Goal: Transaction & Acquisition: Download file/media

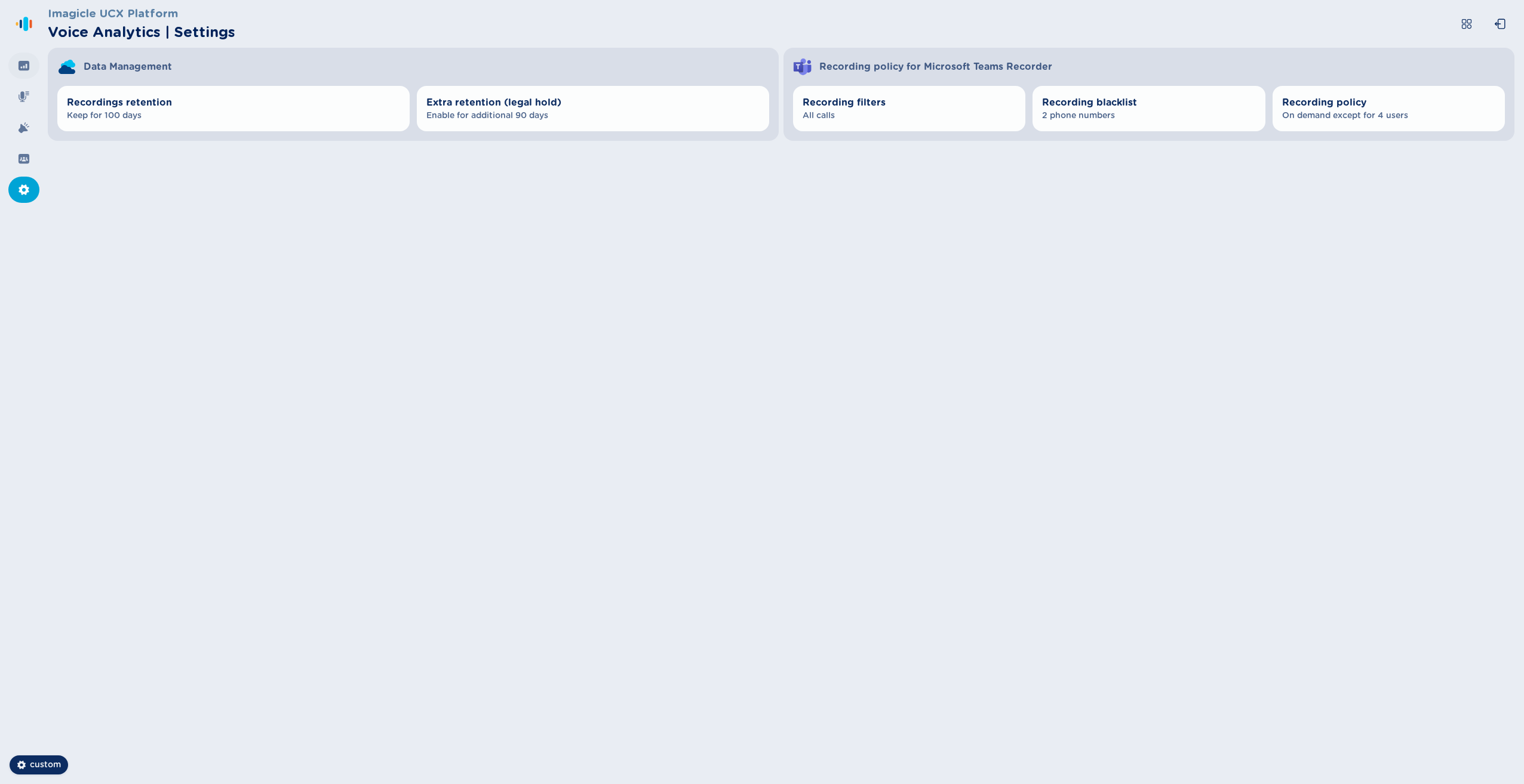
click at [31, 61] on div at bounding box center [24, 65] width 31 height 26
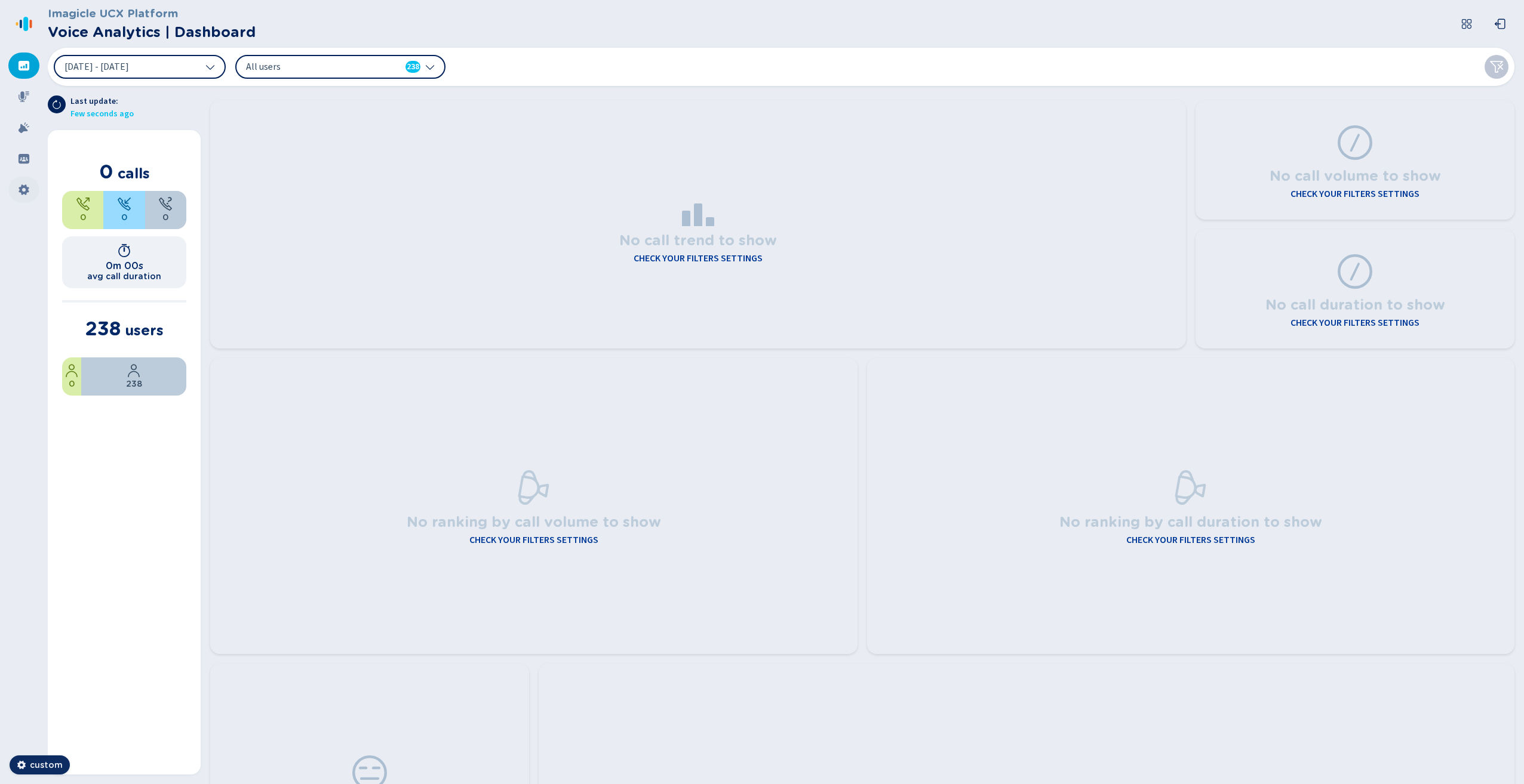
click at [19, 188] on icon at bounding box center [24, 190] width 10 height 10
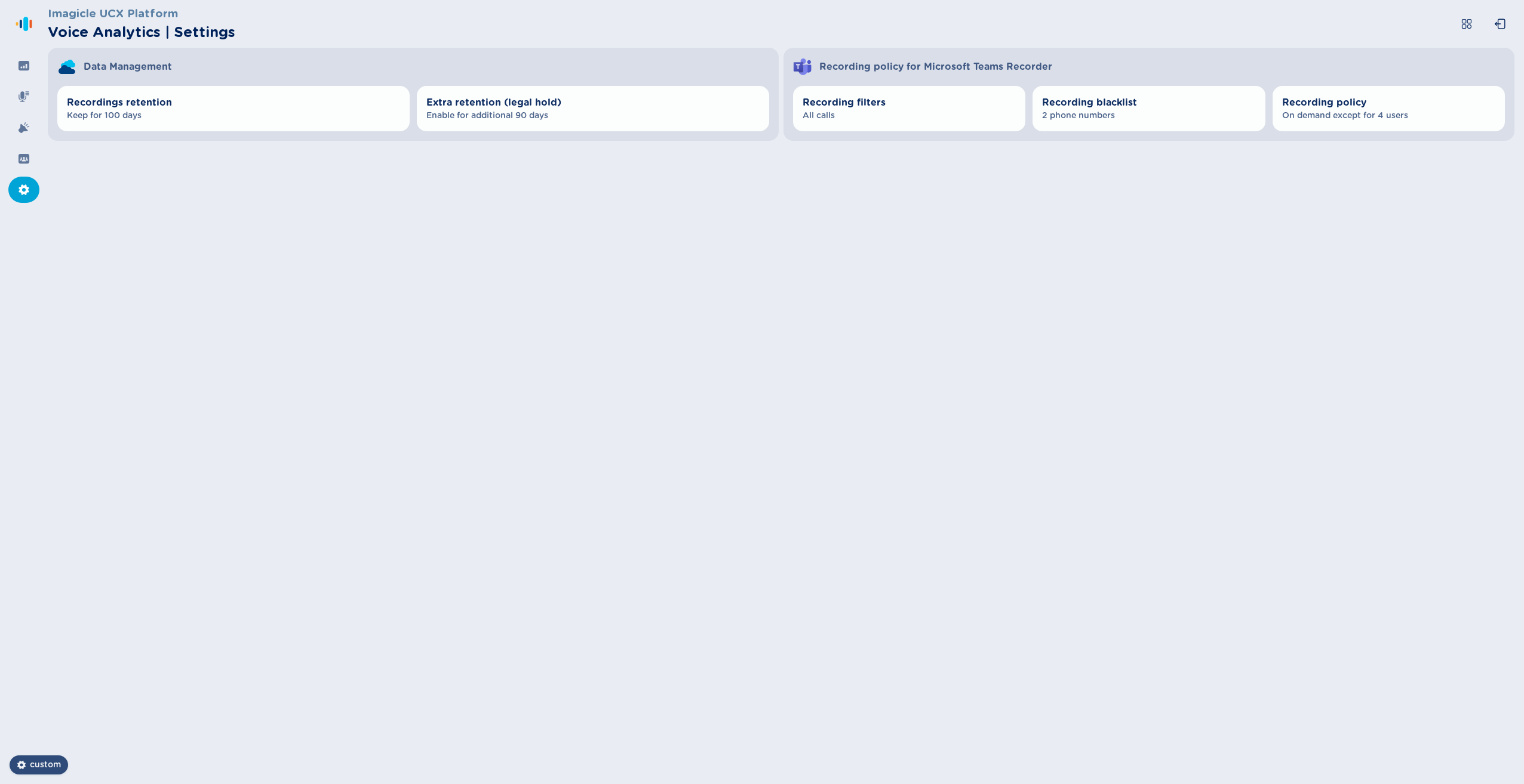
click at [40, 763] on span "custom" at bounding box center [46, 765] width 31 height 12
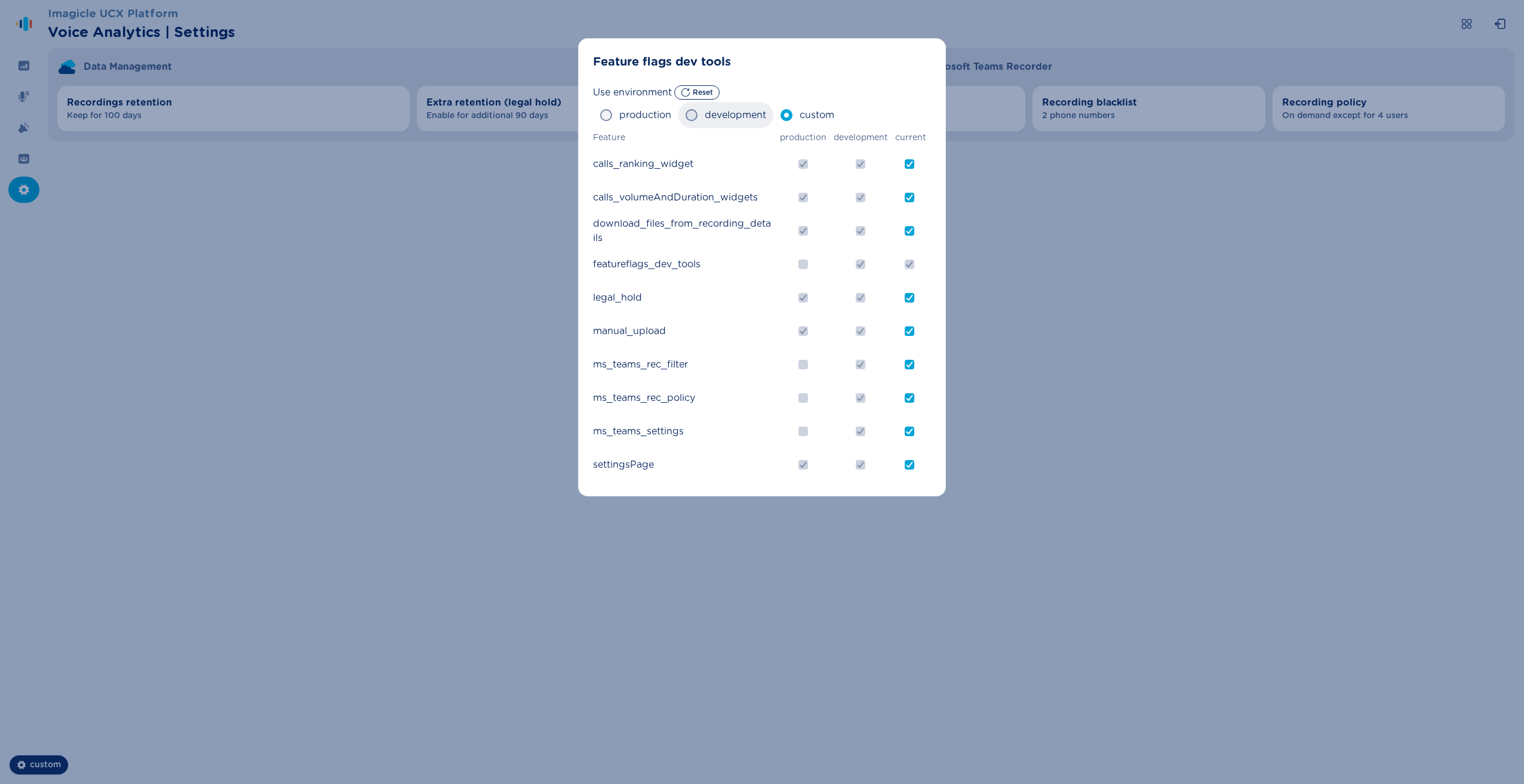
click at [708, 118] on span "development" at bounding box center [735, 115] width 61 height 14
click at [686, 116] on input "development" at bounding box center [685, 115] width 1 height 1
radio input "true"
click at [644, 117] on span "production" at bounding box center [645, 115] width 52 height 14
click at [600, 116] on input "production" at bounding box center [600, 115] width 1 height 1
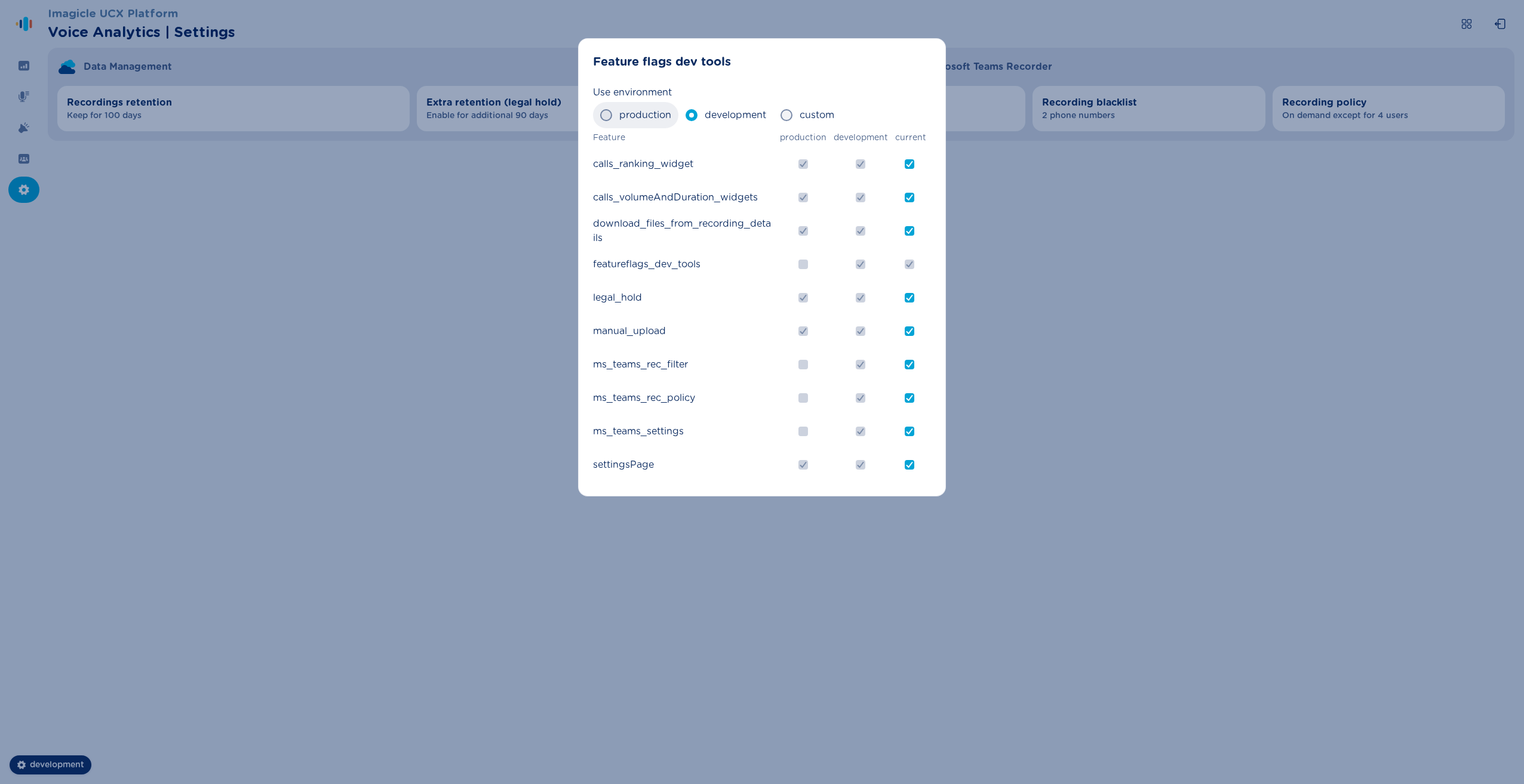
radio input "true"
checkbox input "false"
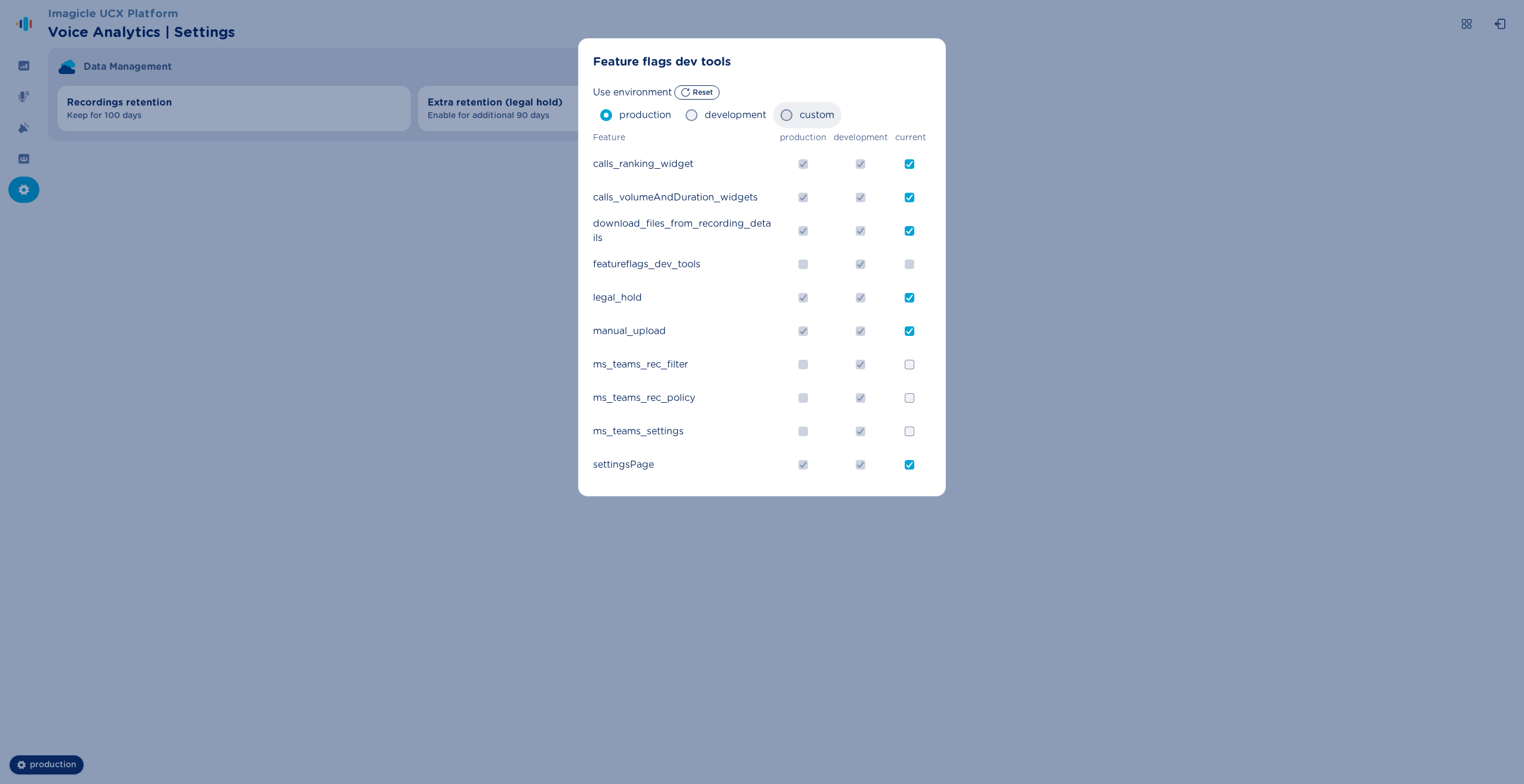
click at [806, 116] on span "custom" at bounding box center [817, 115] width 34 height 14
click at [781, 116] on input "custom" at bounding box center [780, 115] width 1 height 1
radio input "true"
click at [734, 116] on span "development" at bounding box center [735, 115] width 61 height 14
click at [686, 116] on input "development" at bounding box center [685, 115] width 1 height 1
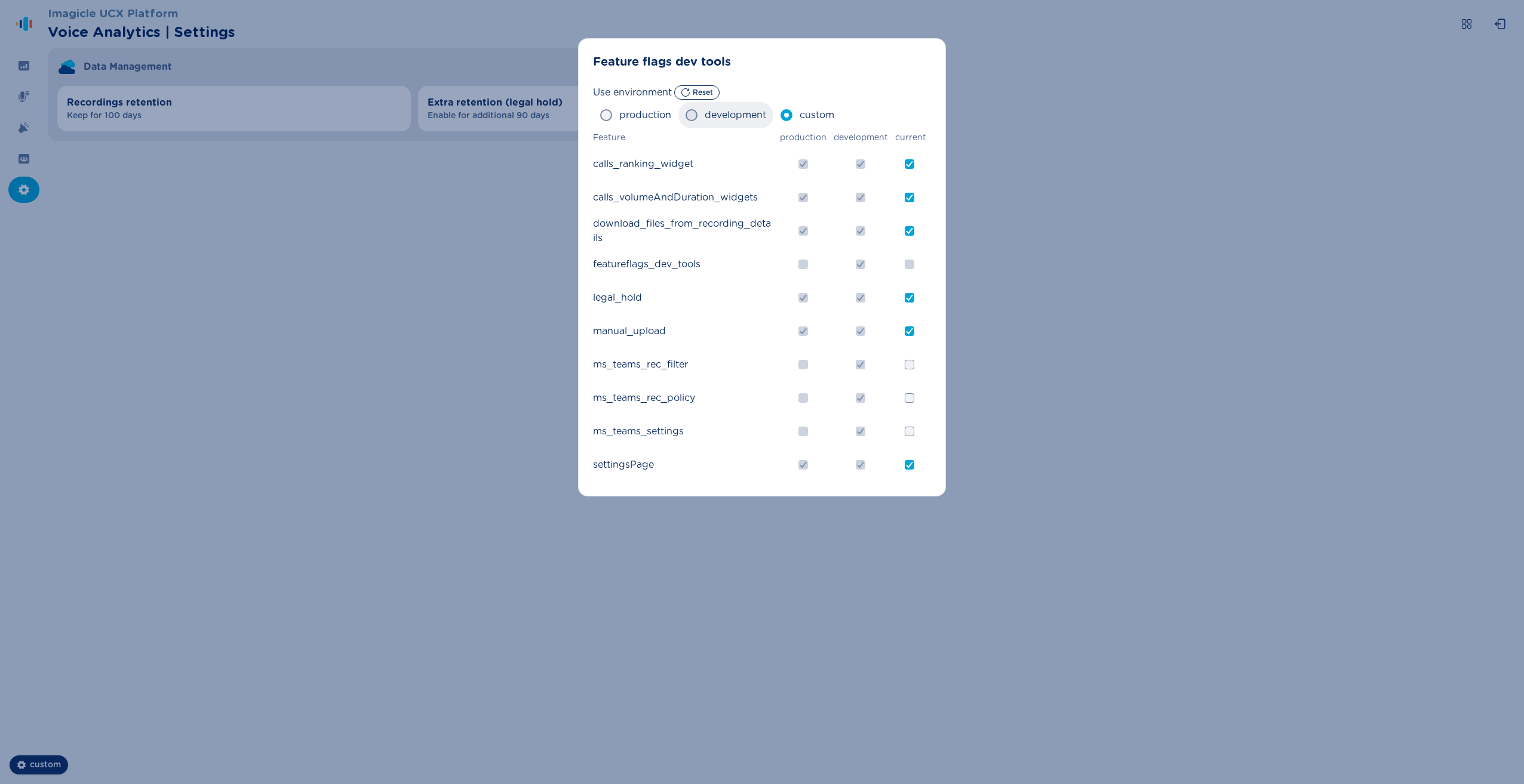
radio input "true"
checkbox input "true"
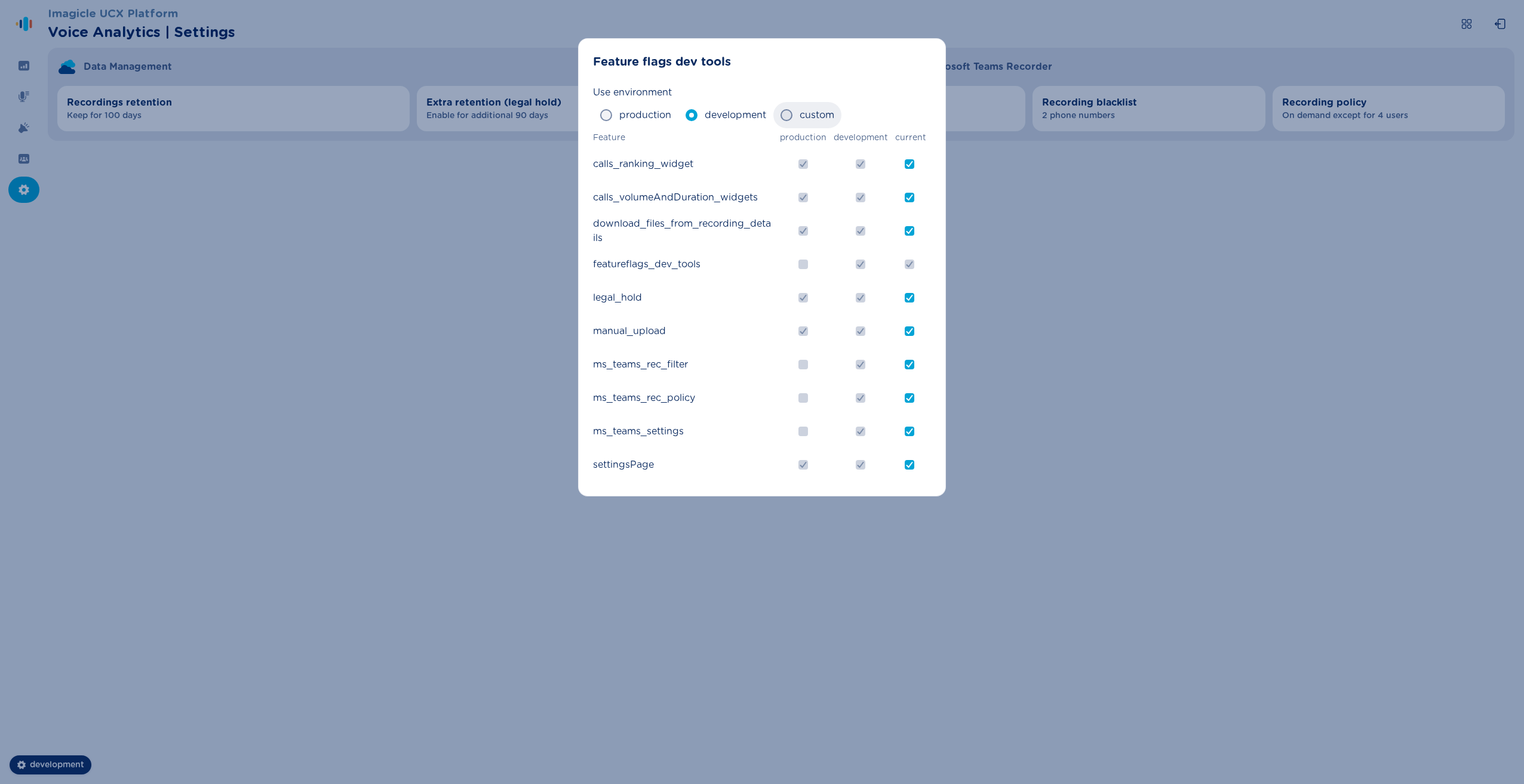
click at [811, 114] on span "custom" at bounding box center [817, 115] width 34 height 14
click at [781, 115] on input "custom" at bounding box center [780, 115] width 1 height 1
radio input "true"
click at [397, 424] on div "Feature flags dev tools Use environment Reset production development custom Fea…" at bounding box center [762, 392] width 1524 height 784
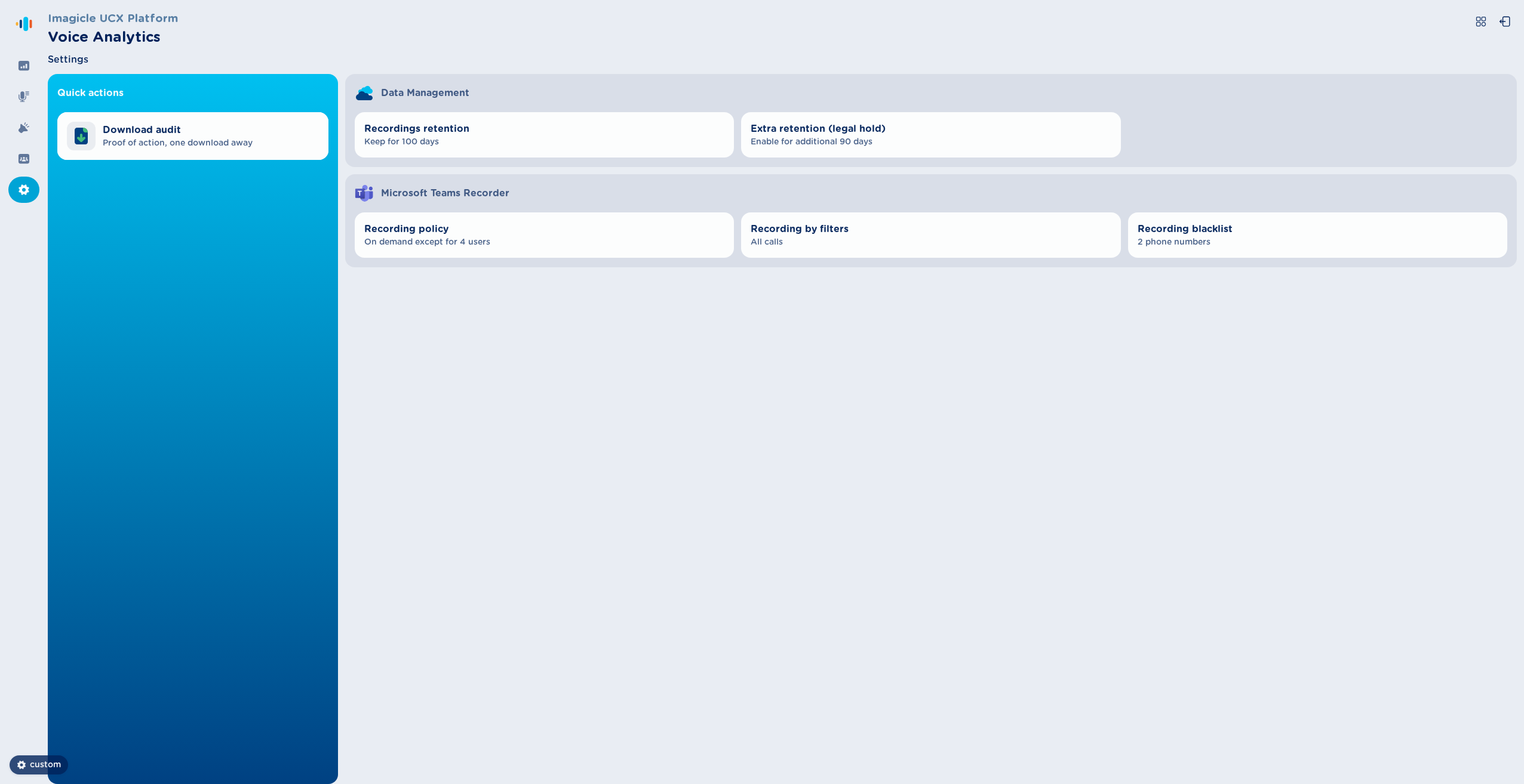
click at [49, 763] on span "custom" at bounding box center [46, 765] width 31 height 12
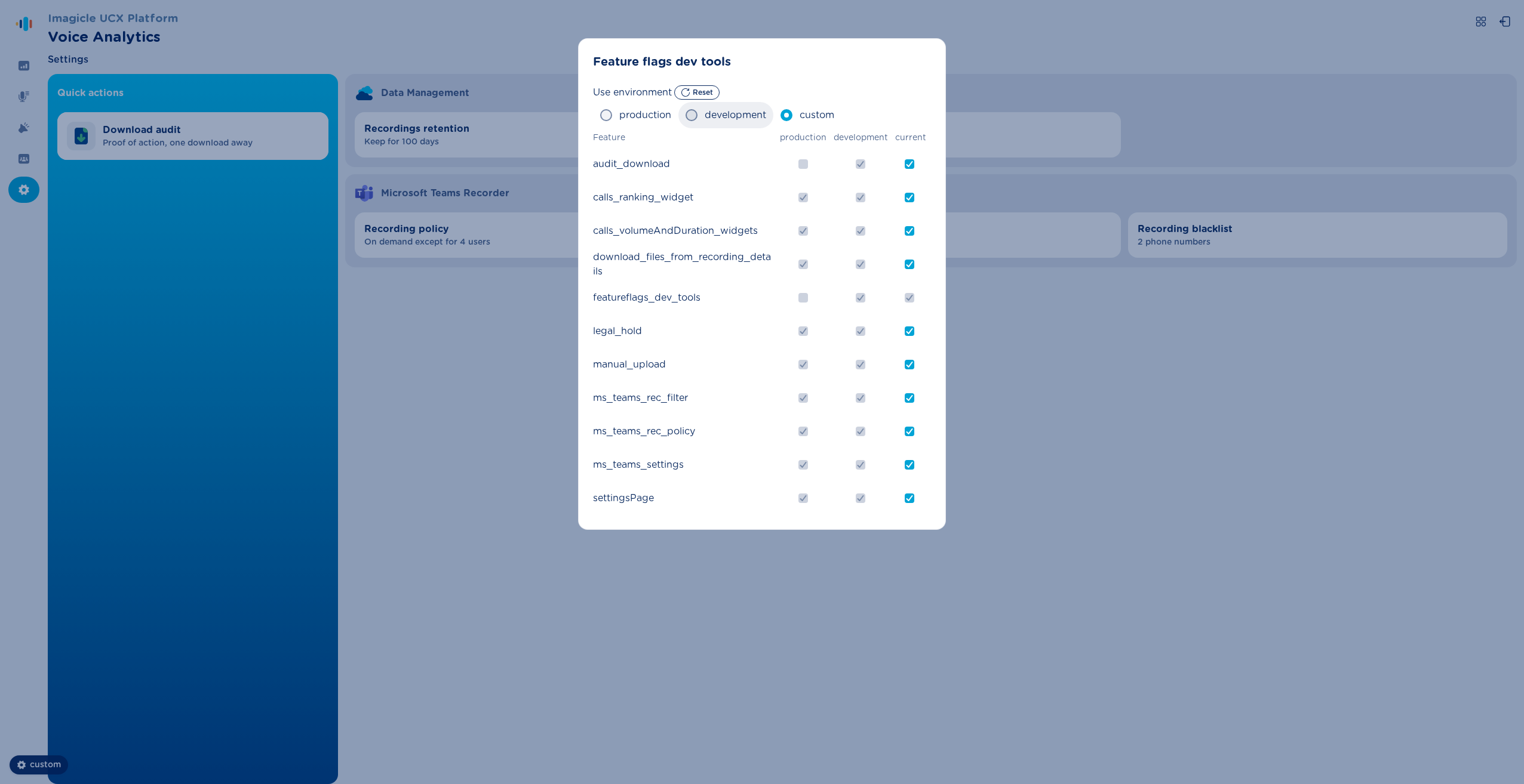
click at [696, 114] on span at bounding box center [692, 115] width 12 height 12
click at [686, 115] on input "development" at bounding box center [685, 115] width 1 height 1
radio input "true"
click at [639, 116] on span "production" at bounding box center [645, 115] width 52 height 14
click at [600, 116] on input "production" at bounding box center [600, 115] width 1 height 1
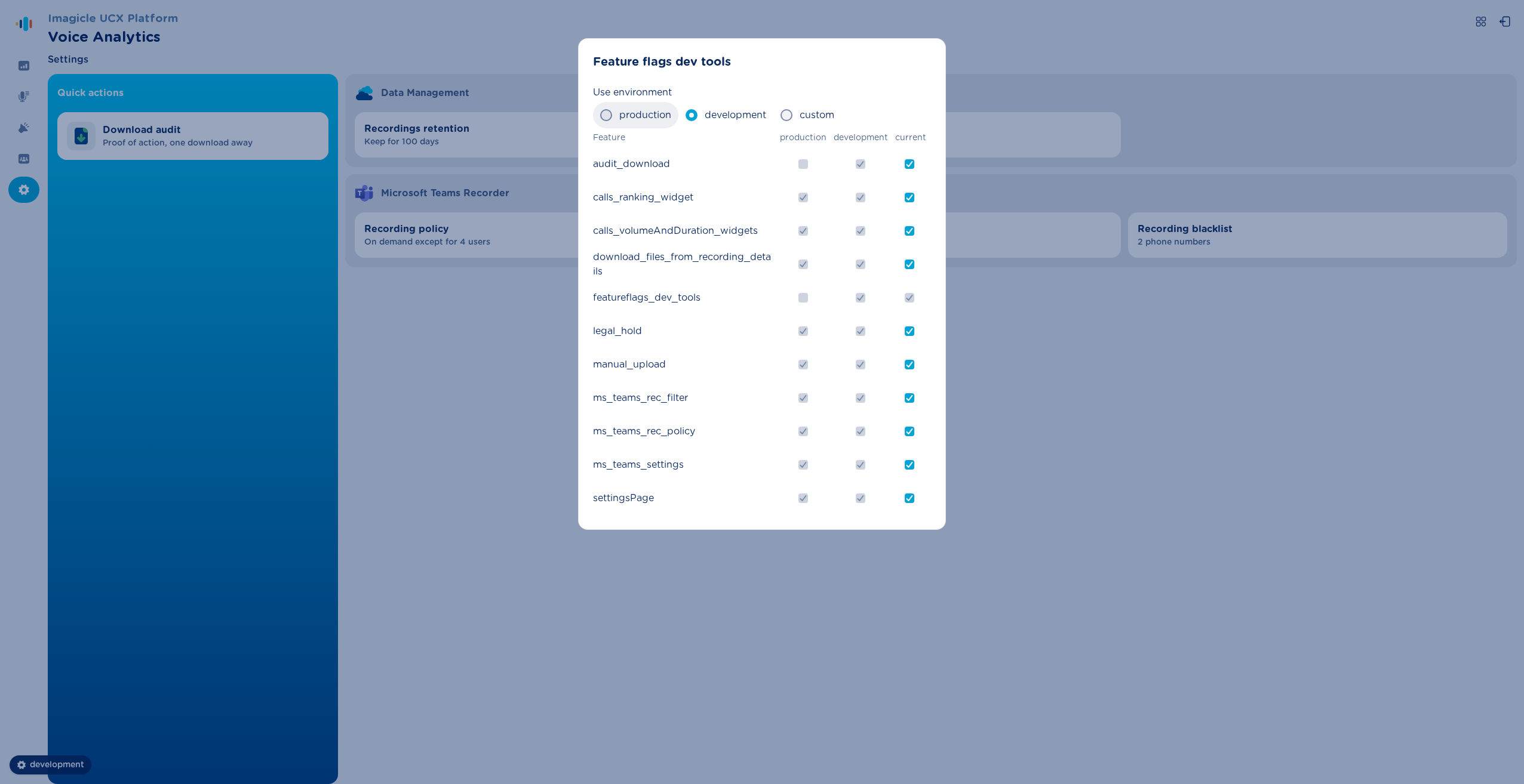
radio input "true"
checkbox input "false"
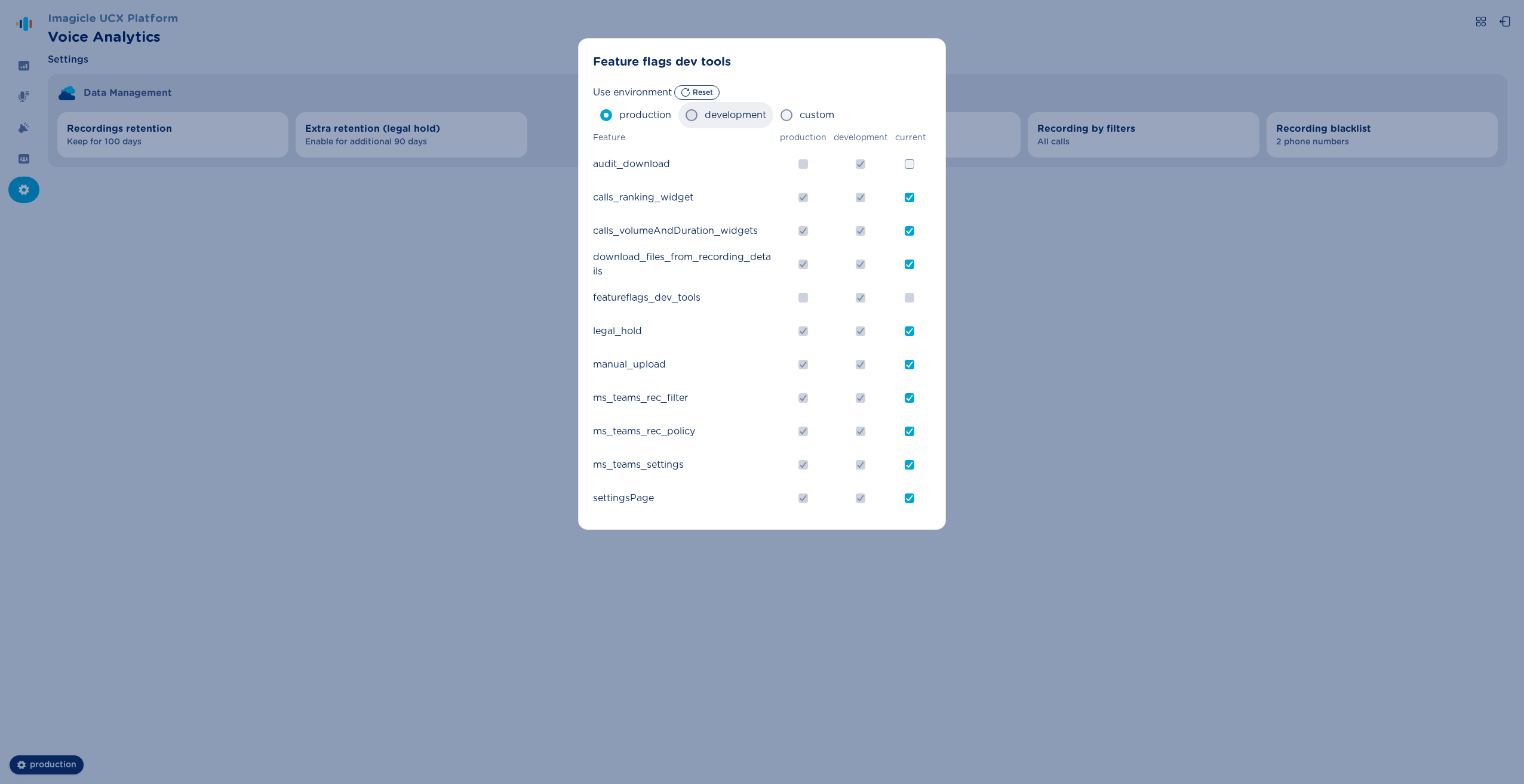
click at [716, 116] on span "development" at bounding box center [735, 115] width 61 height 14
click at [686, 116] on input "development" at bounding box center [685, 115] width 1 height 1
radio input "true"
checkbox input "true"
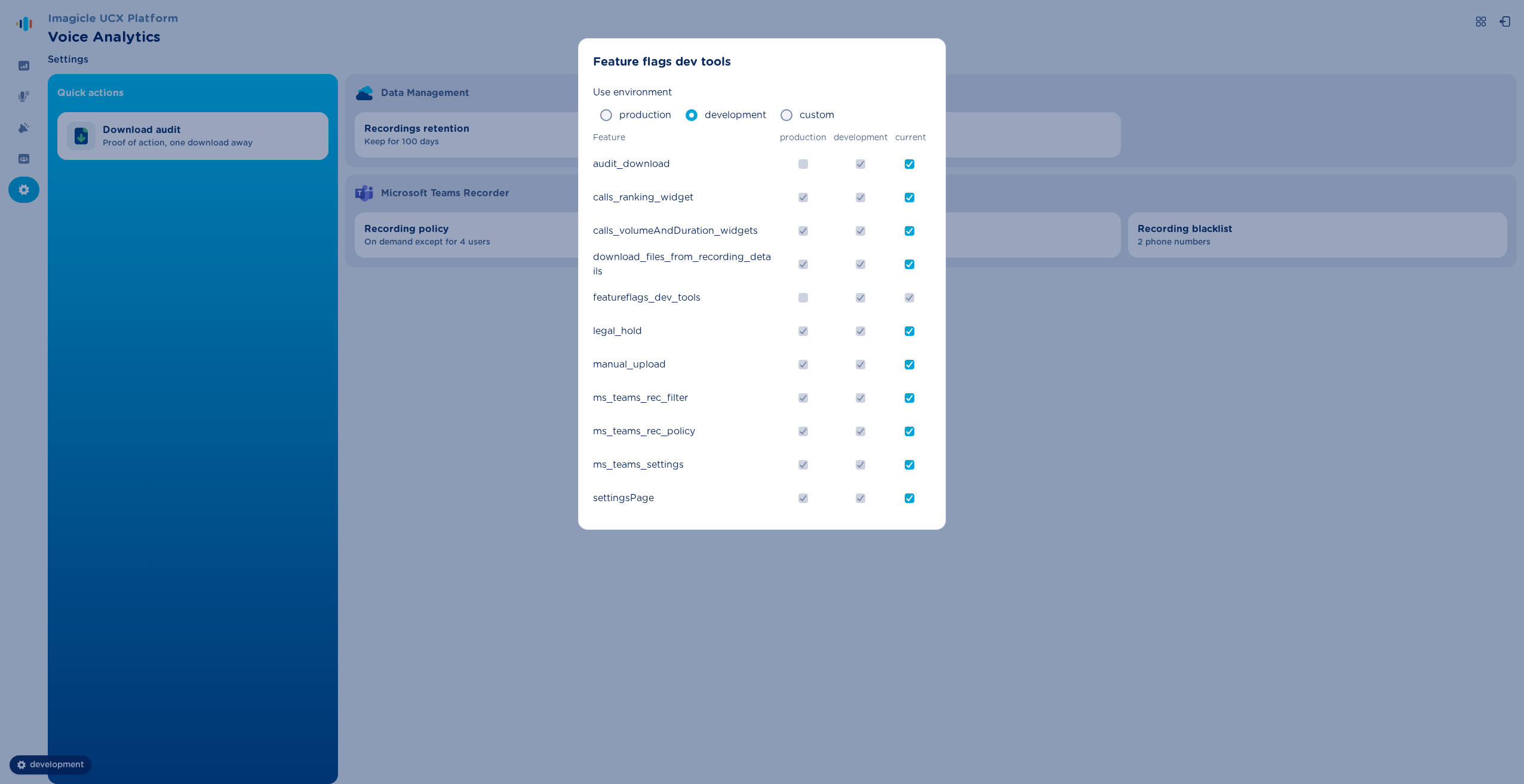
click at [1037, 485] on div "Feature flags dev tools Use environment production development custom Feature p…" at bounding box center [762, 392] width 1524 height 784
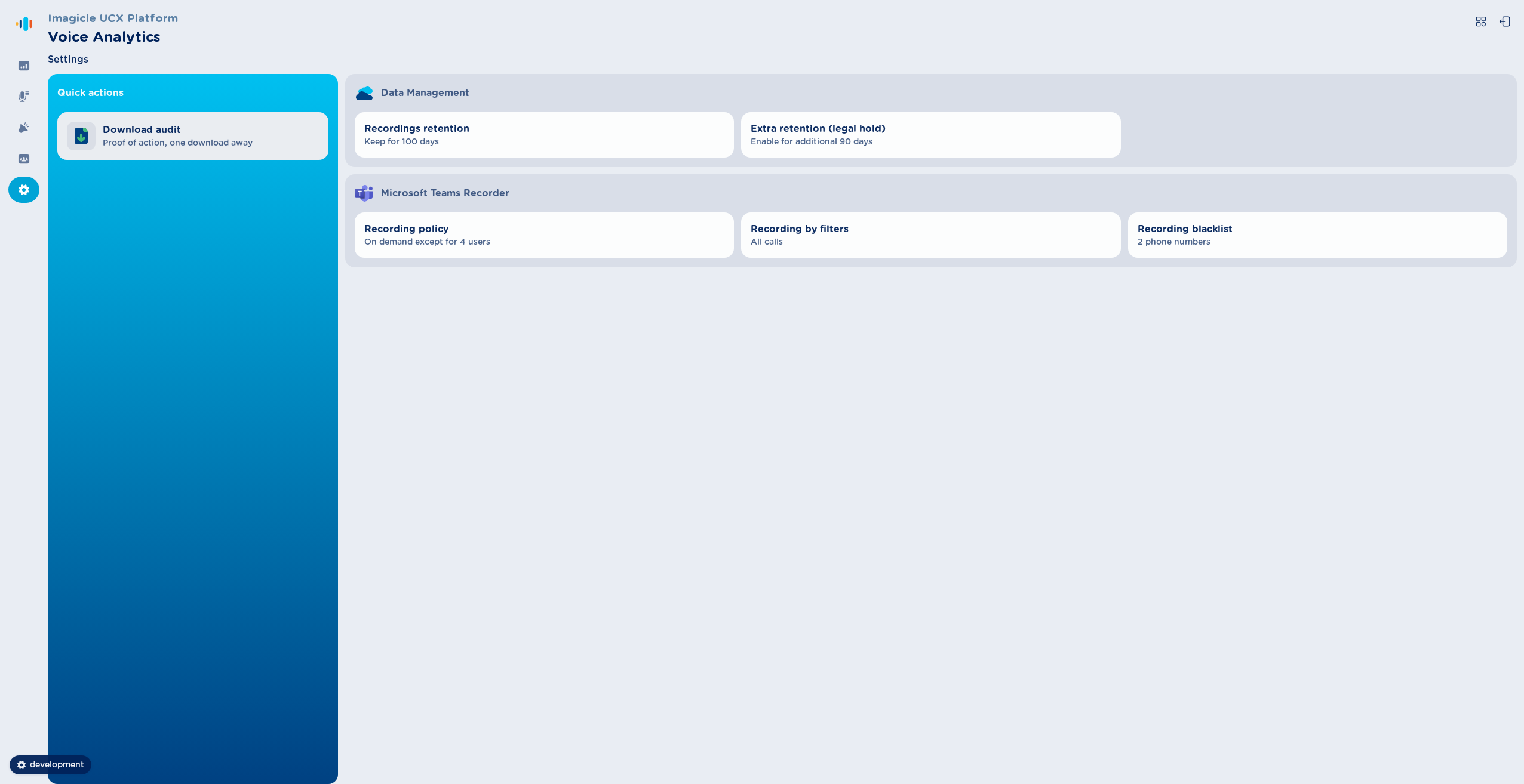
click at [221, 140] on span "Proof of action, one download away" at bounding box center [178, 143] width 150 height 12
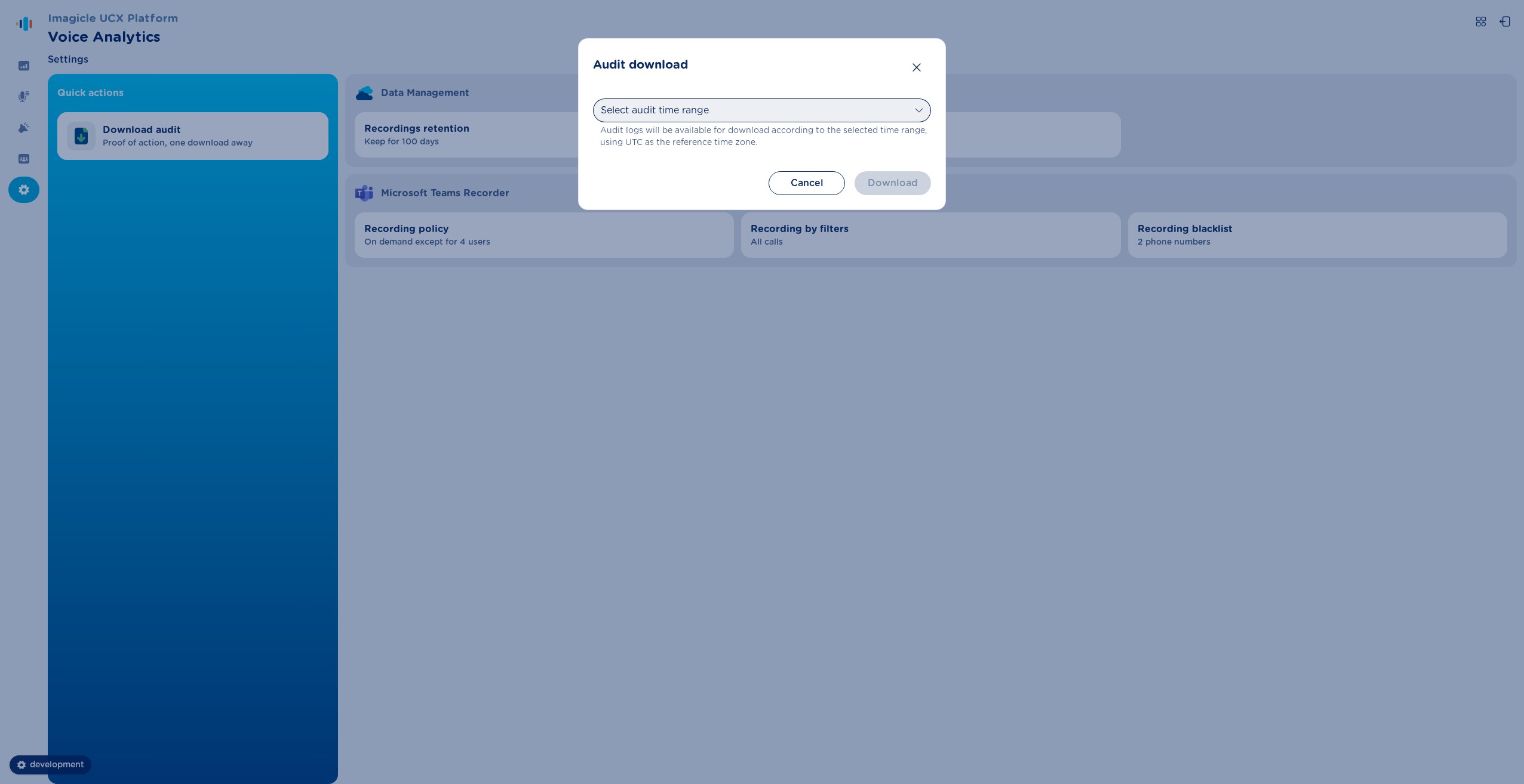
click at [826, 106] on select "Select audit time range Today Yesterday Last 7 days Last 30 days Last month Las…" at bounding box center [762, 111] width 338 height 24
select select "today"
click at [593, 99] on select "Select audit time range Today Yesterday Last 7 days Last 30 days Last month Las…" at bounding box center [762, 111] width 338 height 24
click at [892, 181] on button "Download" at bounding box center [893, 183] width 76 height 24
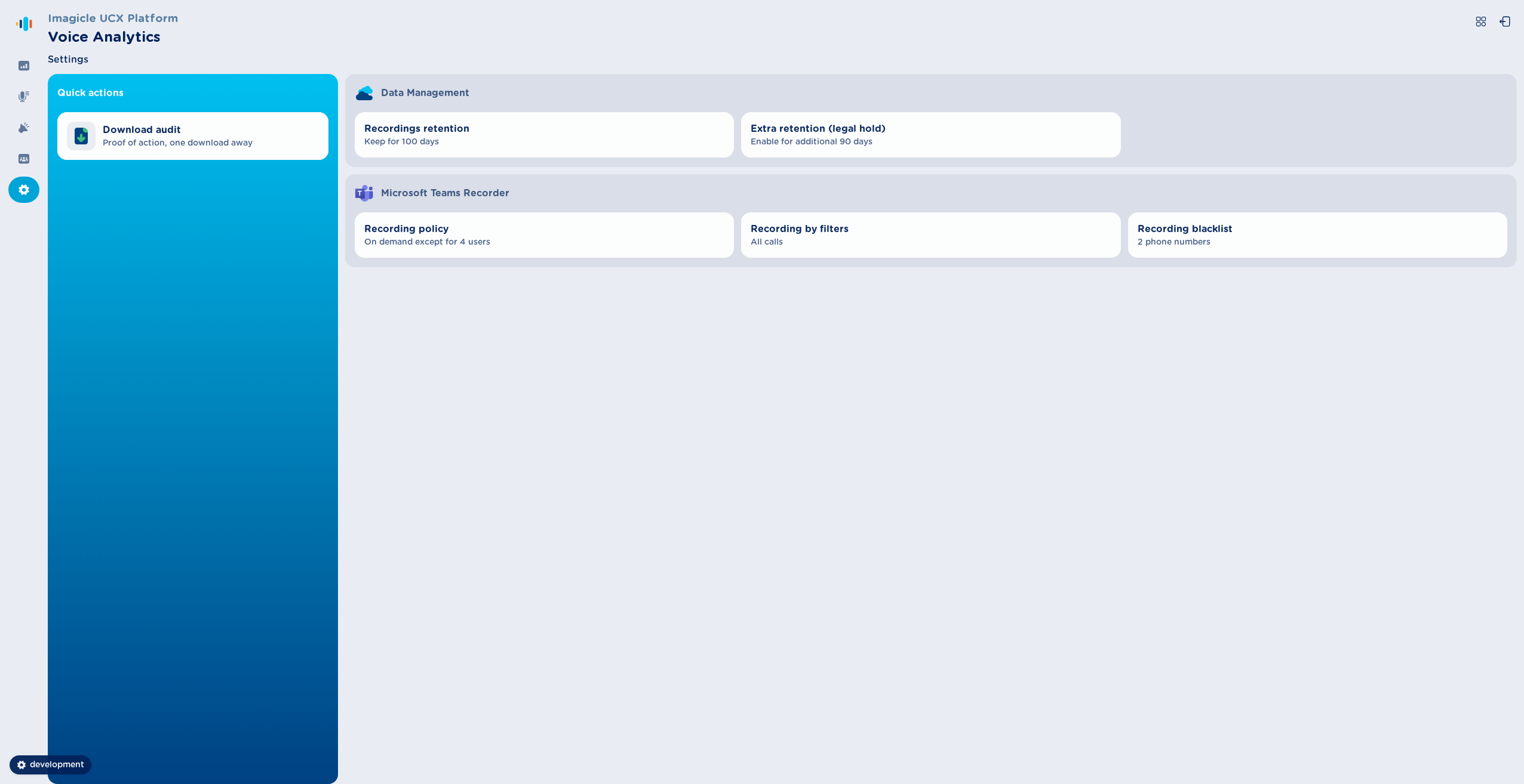
click at [1197, 395] on div "Quick actions Download audit Proof of action, one download away Data Management…" at bounding box center [782, 429] width 1469 height 710
click at [211, 146] on span "Proof of action, one download away" at bounding box center [178, 143] width 150 height 12
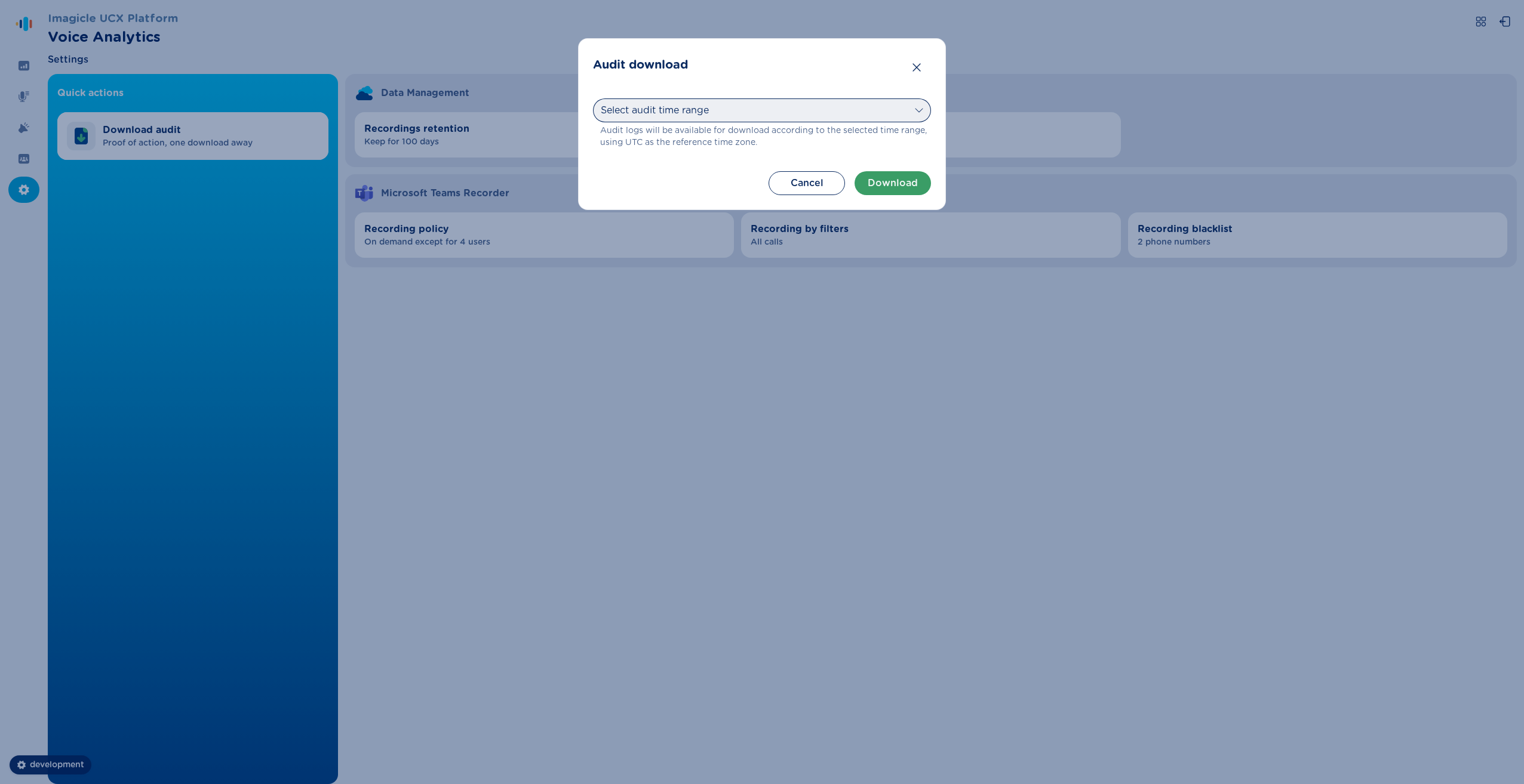
click at [794, 108] on select "Select audit time range Today Yesterday Last 7 days Last 30 days Last month Las…" at bounding box center [762, 111] width 338 height 24
select select "lastYear"
click at [593, 99] on select "Select audit time range Today Yesterday Last 7 days Last 30 days Last month Las…" at bounding box center [762, 111] width 338 height 24
click at [894, 184] on button "Download" at bounding box center [893, 183] width 76 height 24
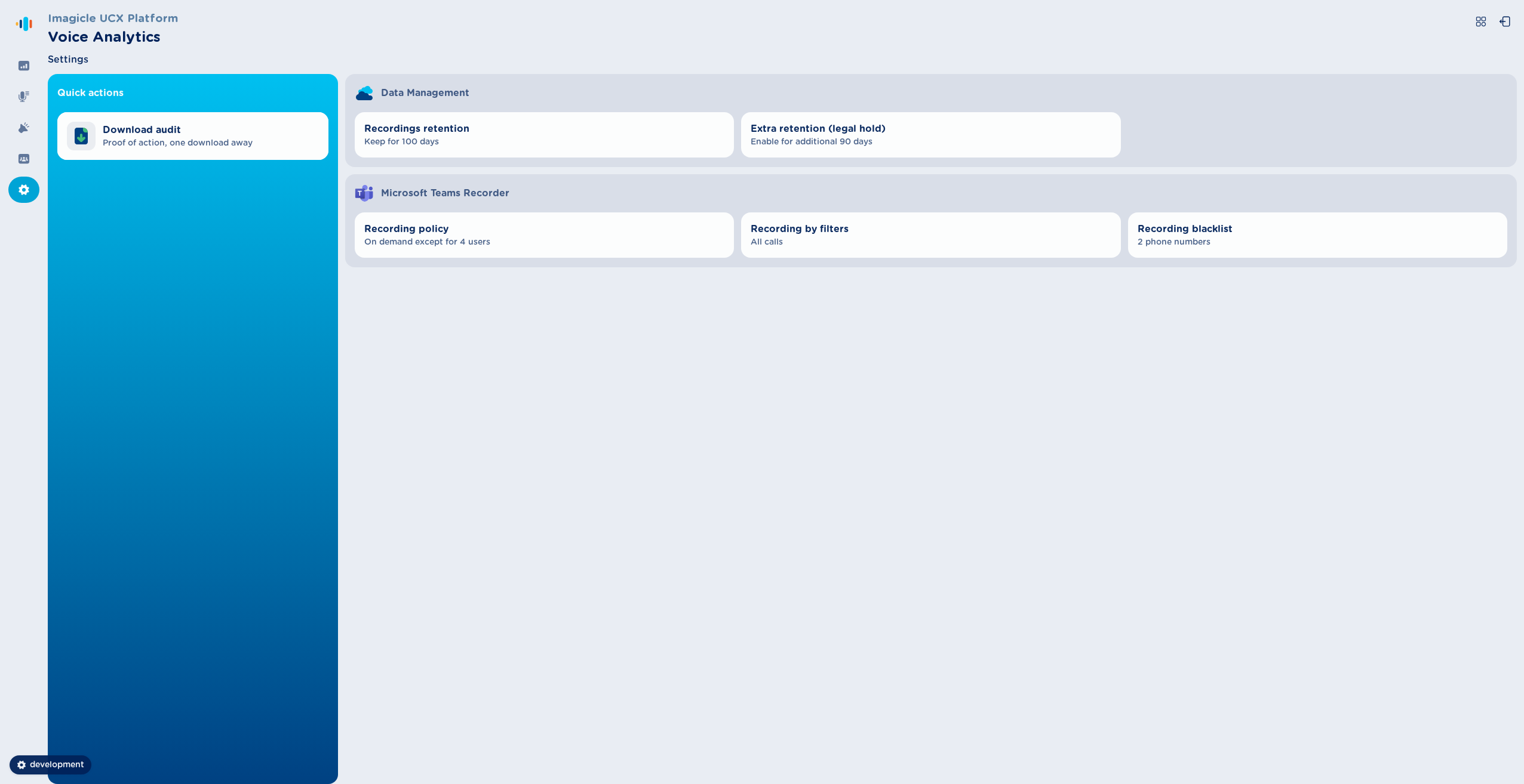
click at [1066, 451] on div "Quick actions Download audit Proof of action, one download away Data Management…" at bounding box center [782, 429] width 1469 height 710
click at [666, 460] on div "Quick actions Download audit Proof of action, one download away Data Management…" at bounding box center [782, 429] width 1469 height 710
